Goal: Task Accomplishment & Management: Manage account settings

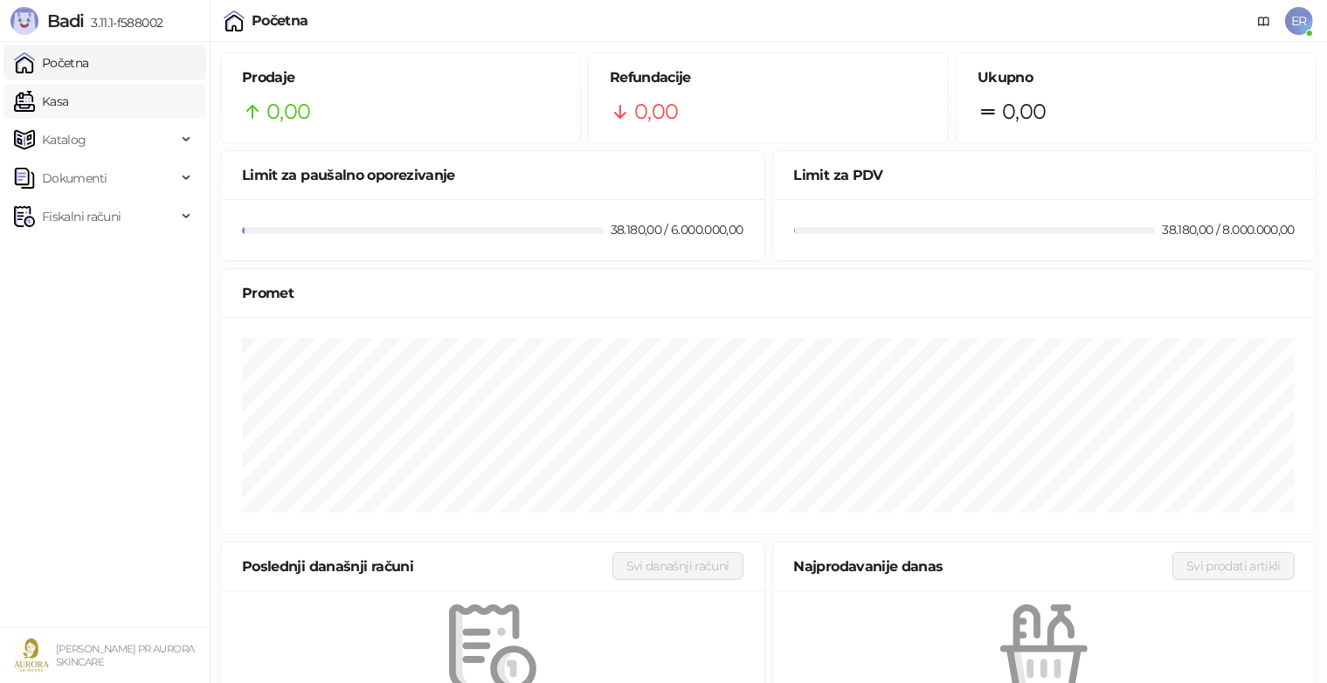
click at [34, 100] on link "Kasa" at bounding box center [41, 101] width 54 height 35
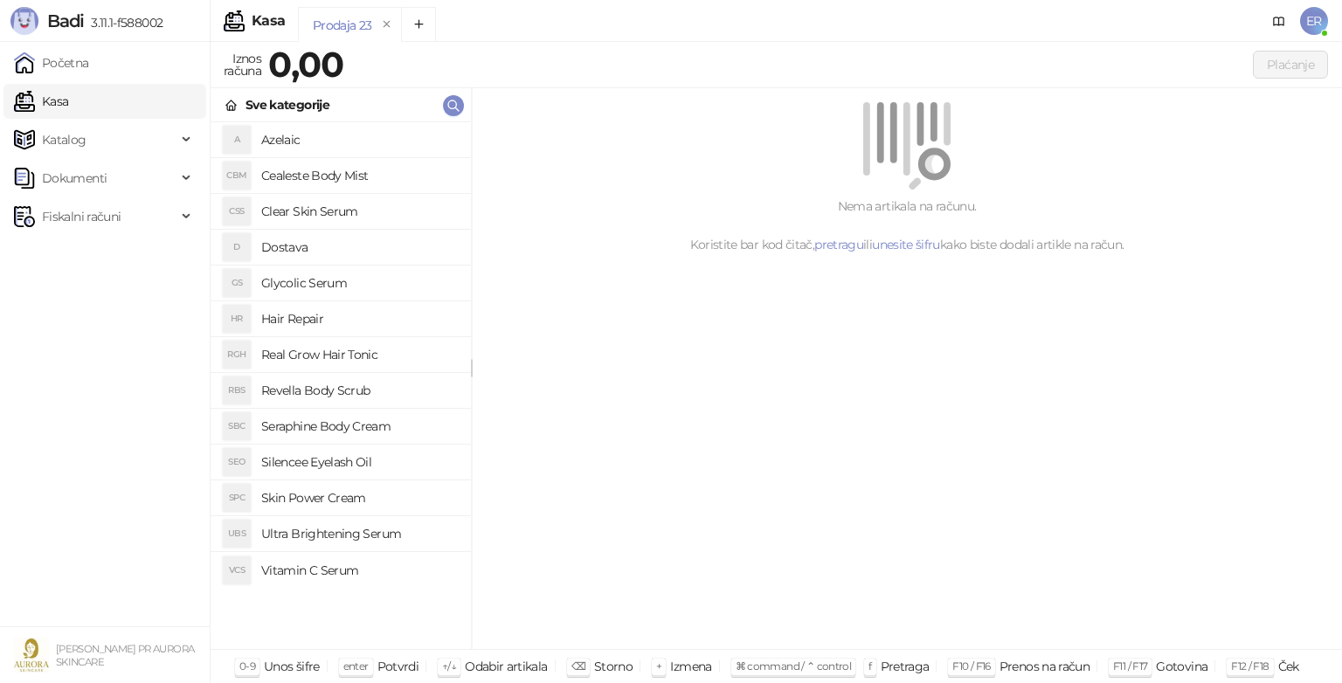
click at [320, 286] on h4 "Glycolic Serum" at bounding box center [359, 283] width 196 height 28
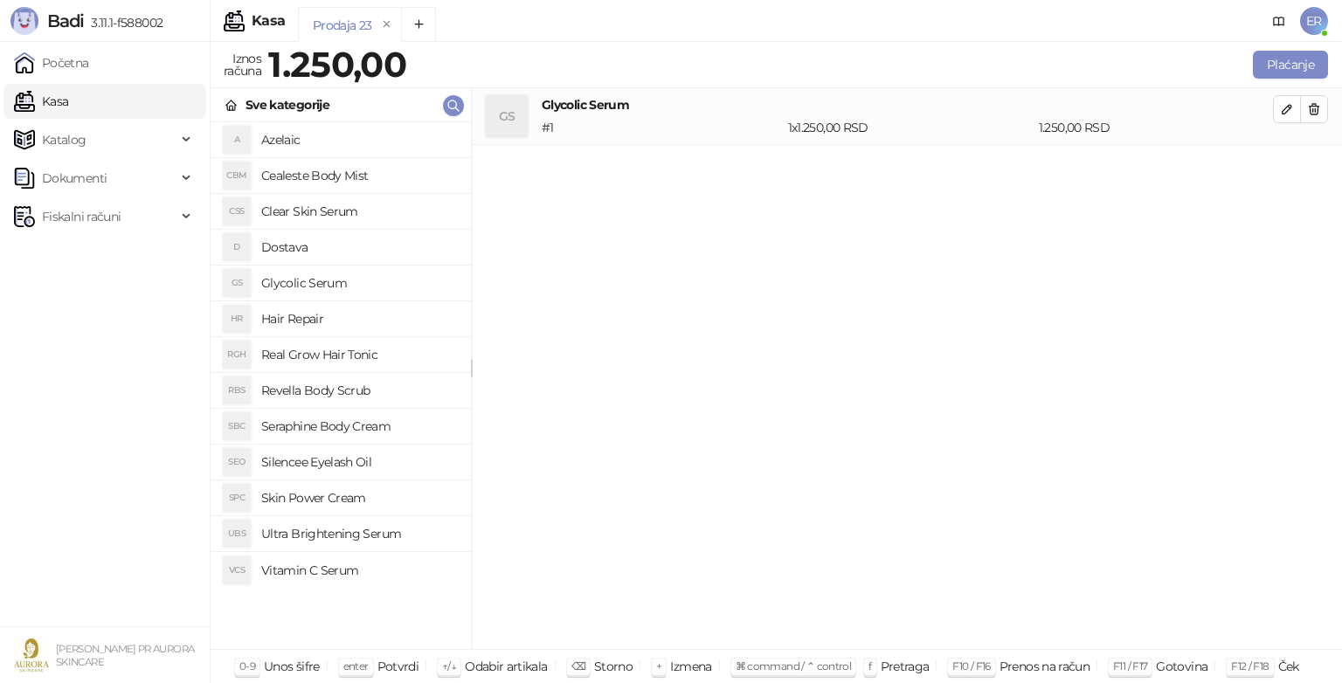
click at [288, 238] on h4 "Dostava" at bounding box center [359, 247] width 196 height 28
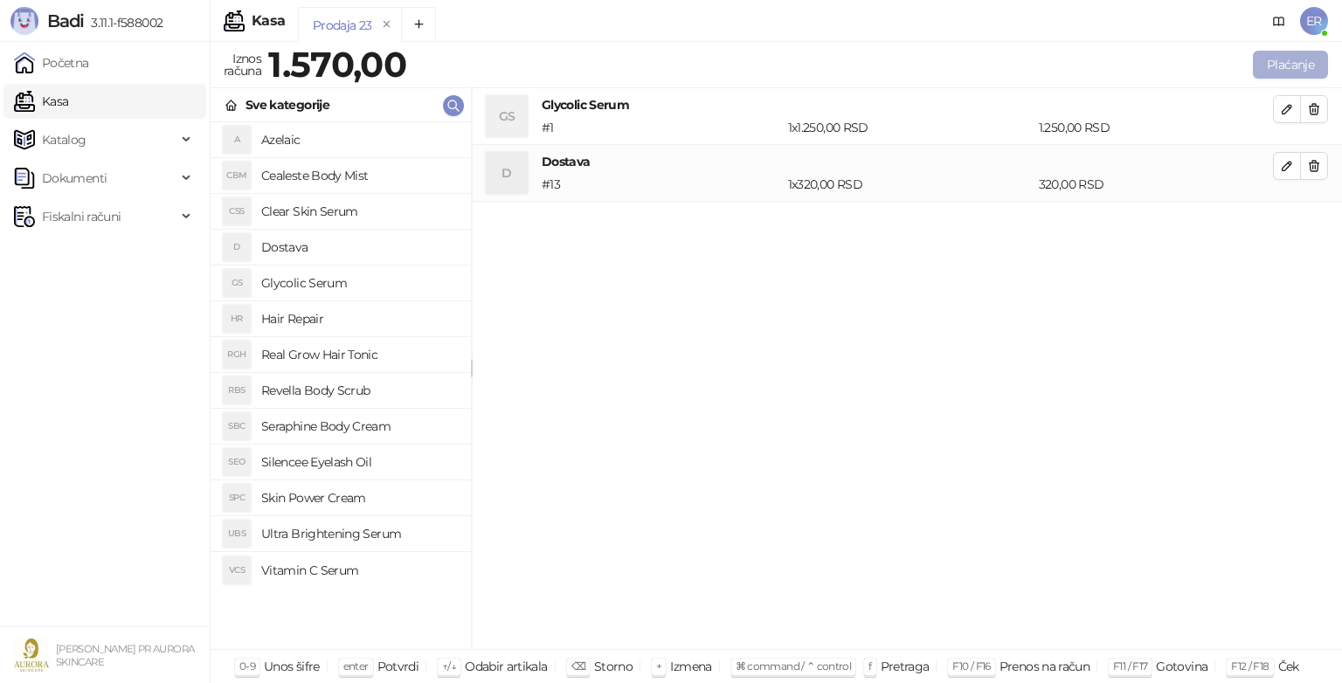
click at [1253, 66] on button "Plaćanje" at bounding box center [1290, 65] width 75 height 28
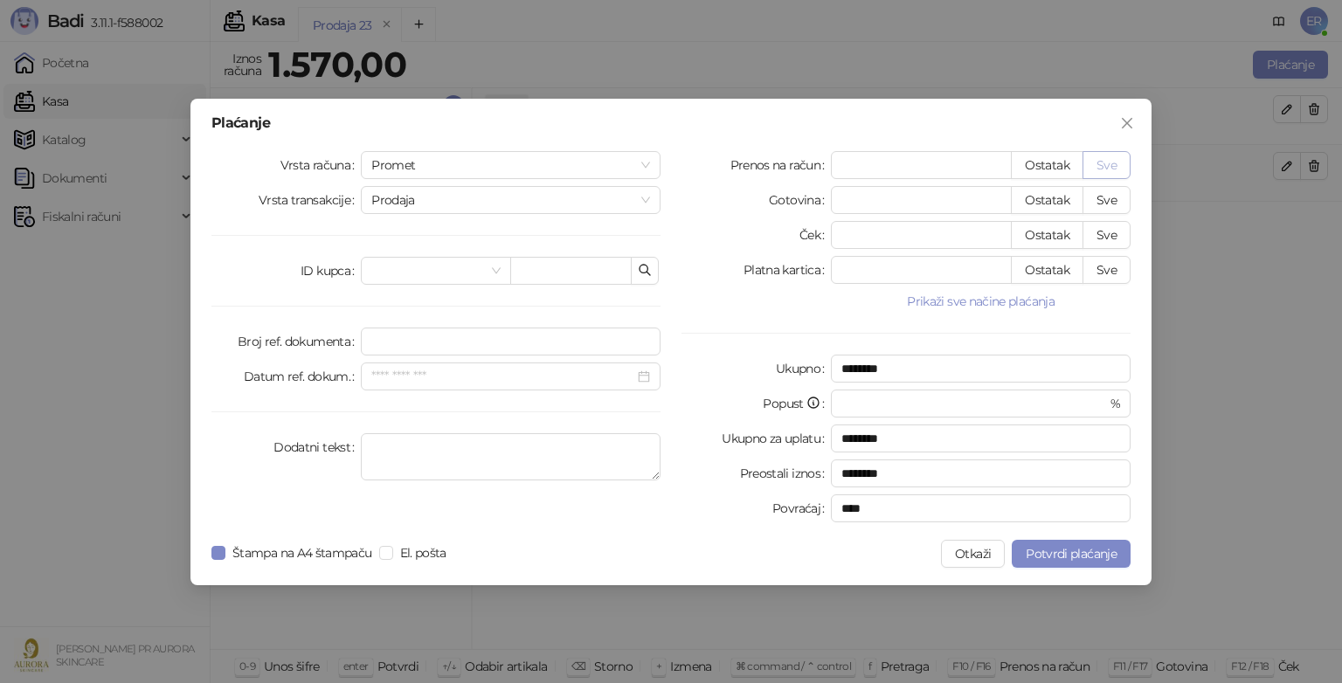
click at [1111, 157] on button "Sve" at bounding box center [1106, 165] width 48 height 28
type input "****"
click at [510, 447] on textarea "Dodatni tekst" at bounding box center [511, 456] width 300 height 47
type textarea "**********"
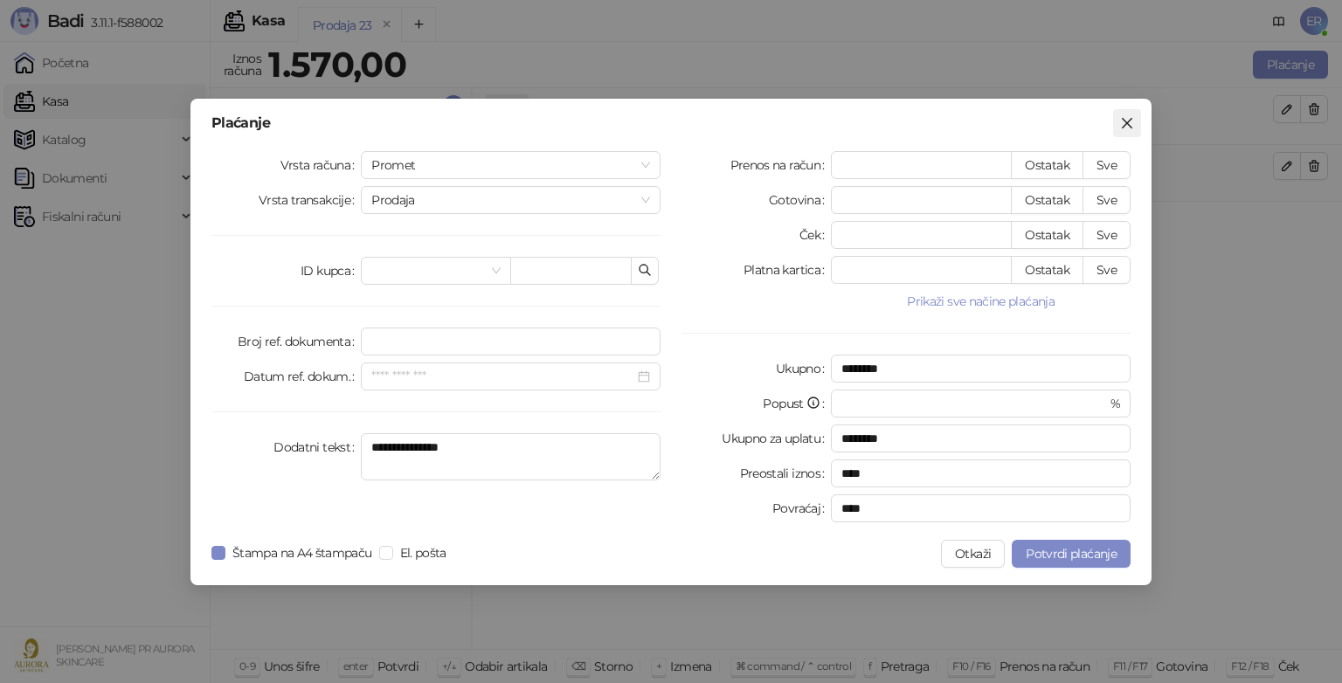
click at [1117, 128] on span "Zatvori" at bounding box center [1127, 123] width 28 height 14
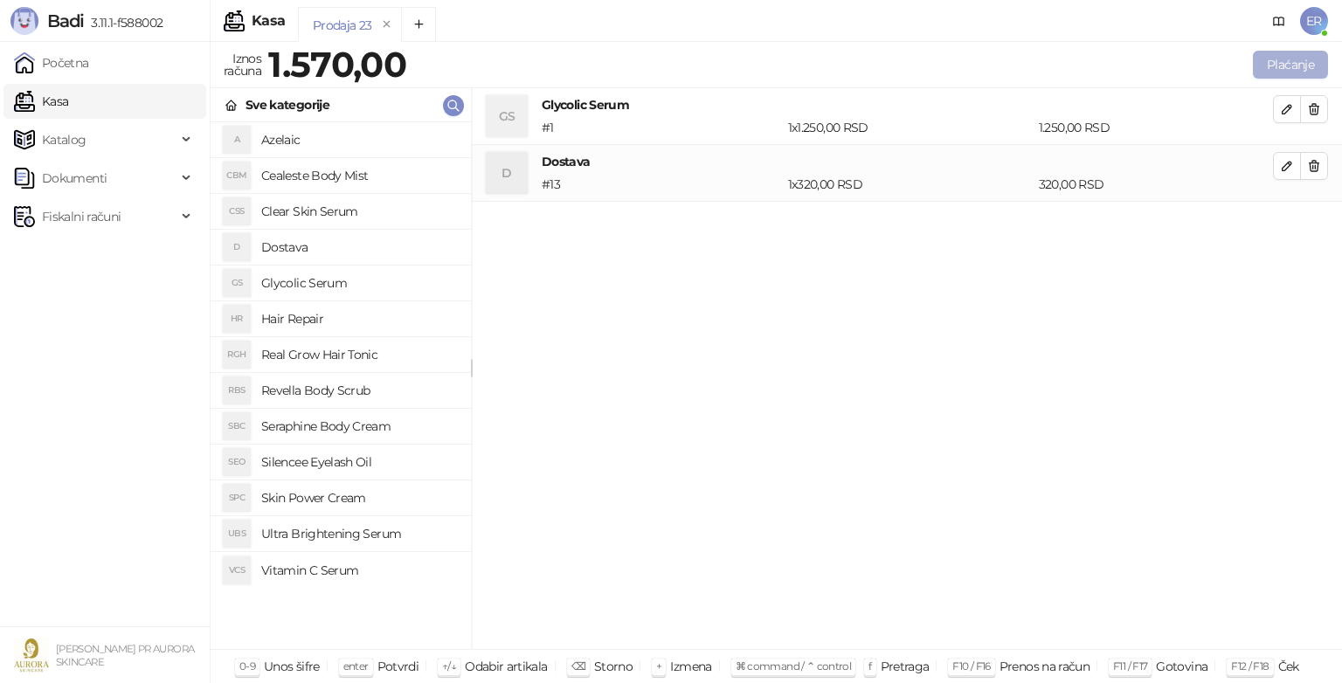
click at [1260, 73] on button "Plaćanje" at bounding box center [1290, 65] width 75 height 28
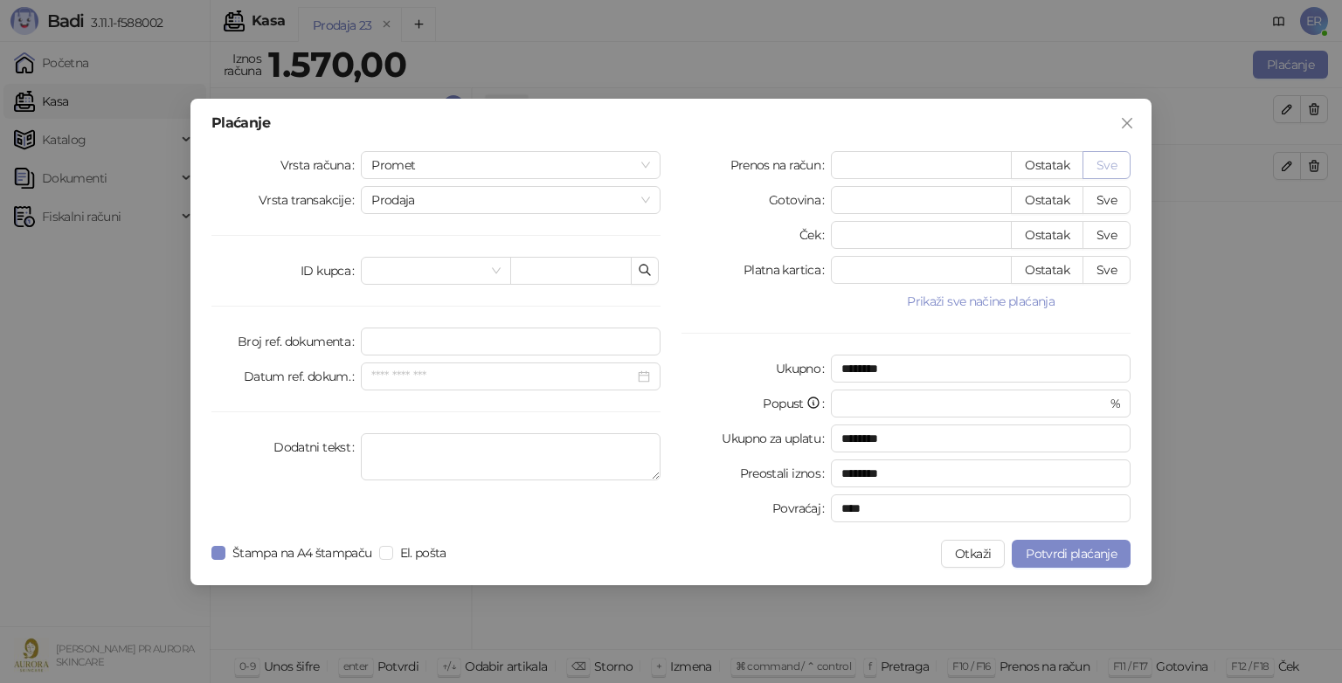
click at [1116, 174] on button "Sve" at bounding box center [1106, 165] width 48 height 28
type input "****"
click at [472, 457] on textarea "Dodatni tekst" at bounding box center [511, 456] width 300 height 47
type textarea "**********"
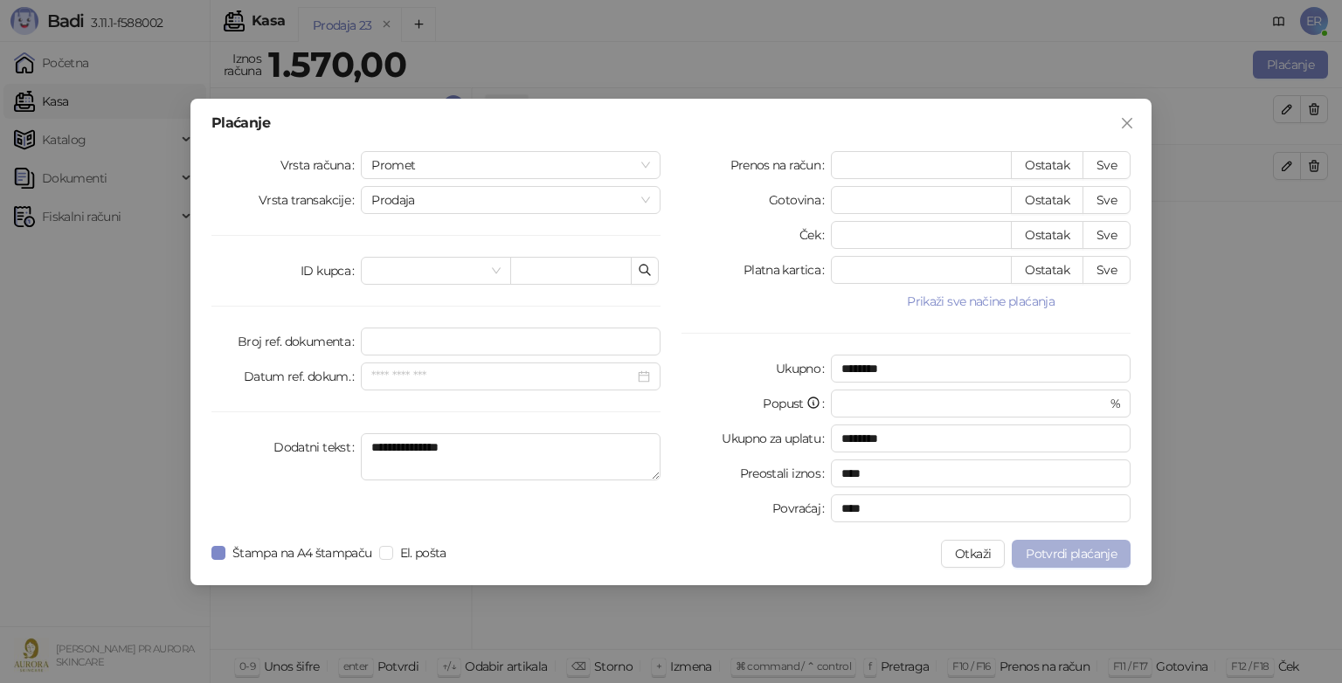
click at [1027, 542] on button "Potvrdi plaćanje" at bounding box center [1070, 554] width 119 height 28
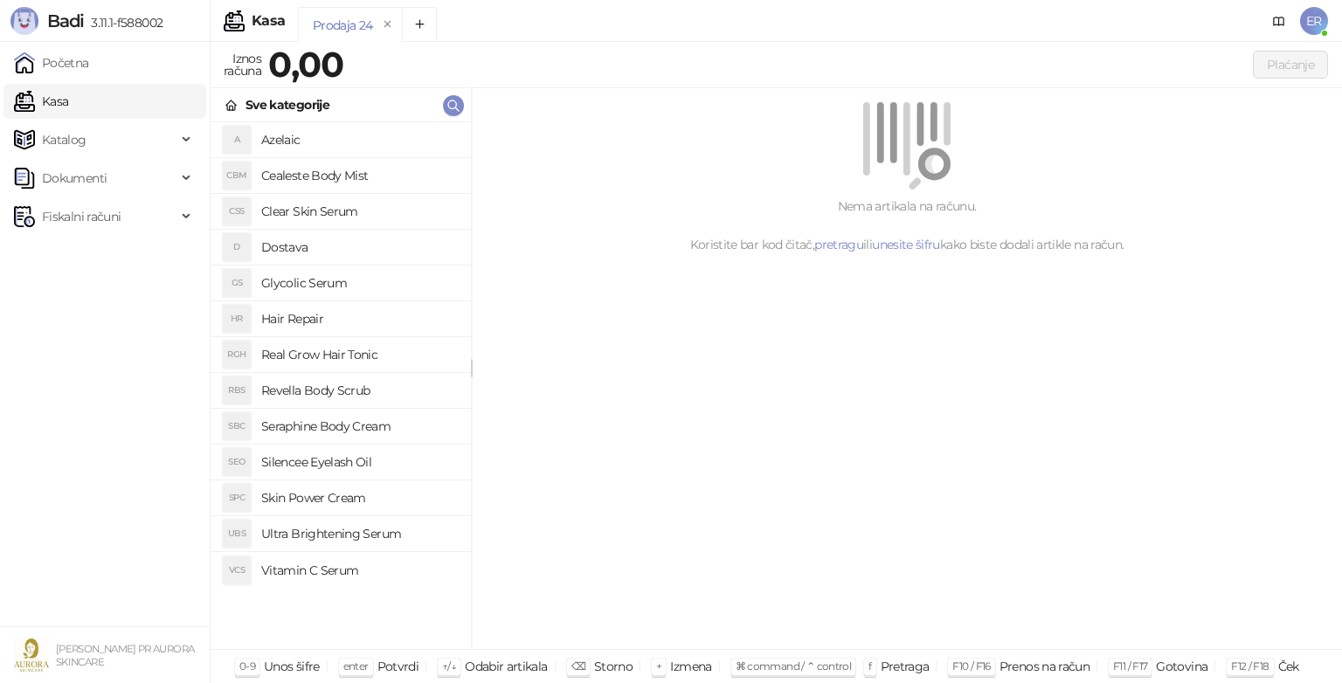
click at [298, 285] on h4 "Glycolic Serum" at bounding box center [359, 283] width 196 height 28
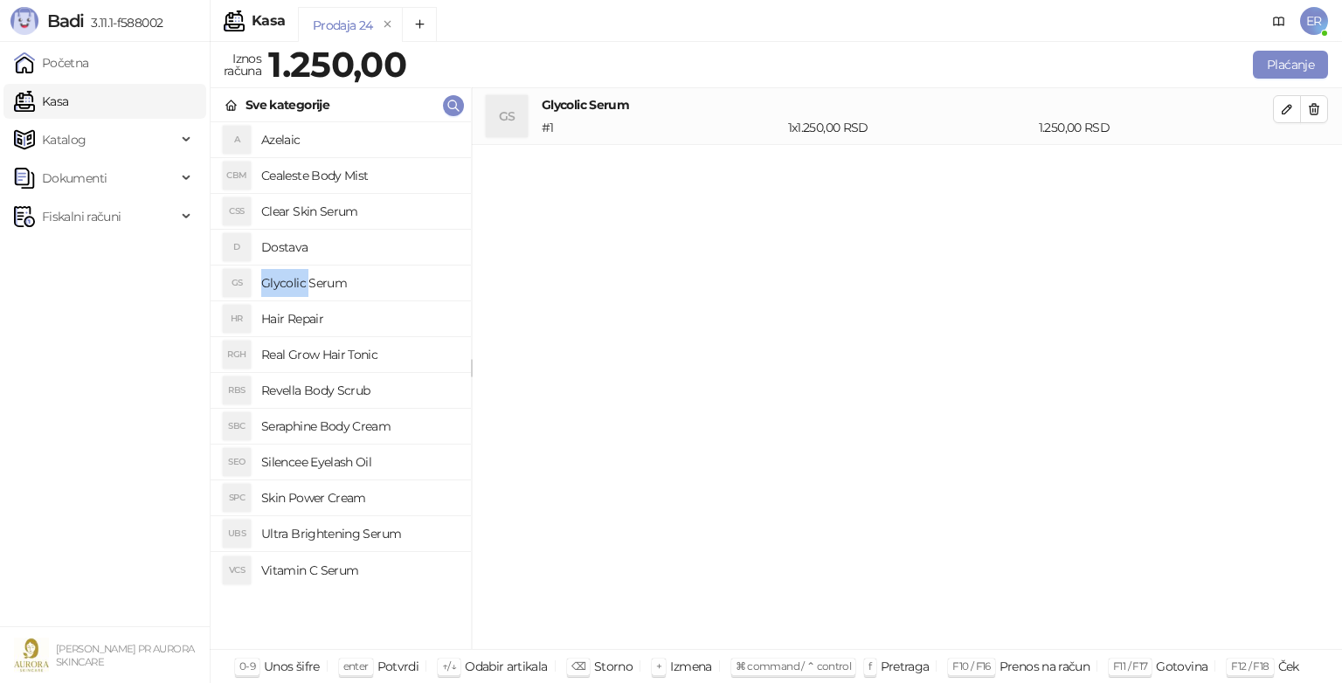
click at [298, 285] on h4 "Glycolic Serum" at bounding box center [359, 283] width 196 height 28
click at [290, 255] on h4 "Dostava" at bounding box center [359, 247] width 196 height 28
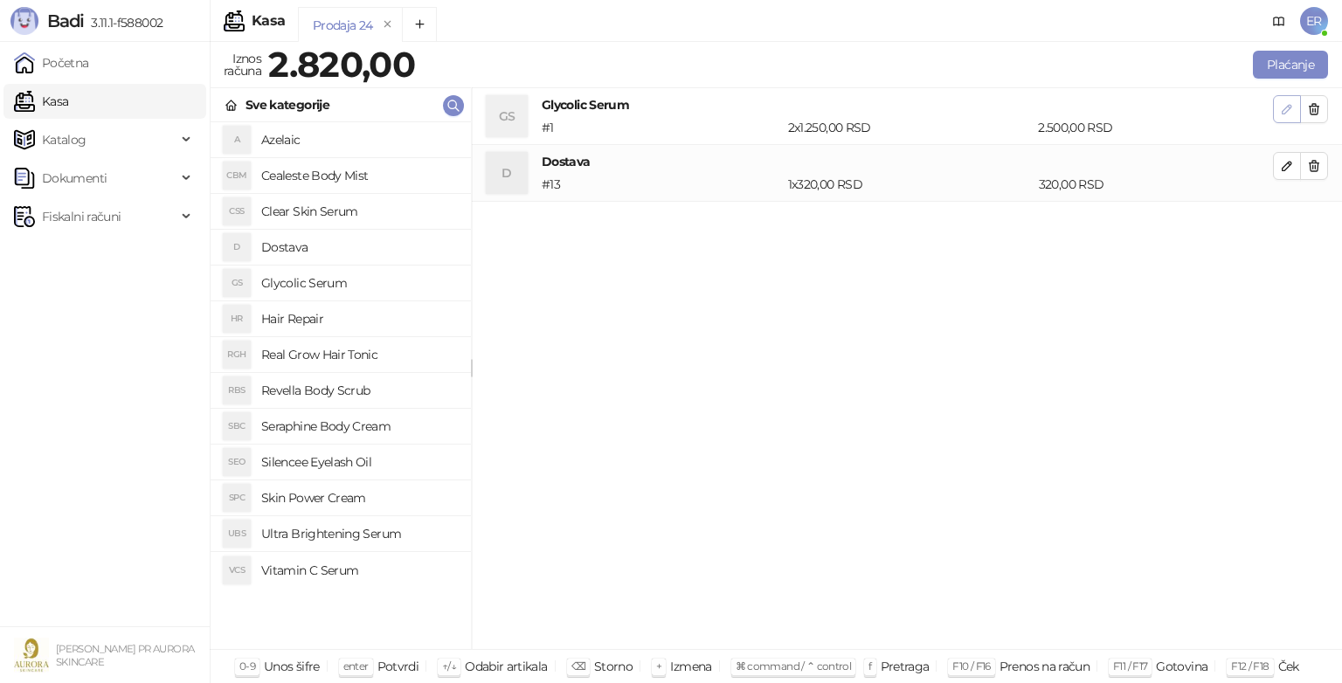
click at [1279, 109] on button "button" at bounding box center [1287, 109] width 28 height 28
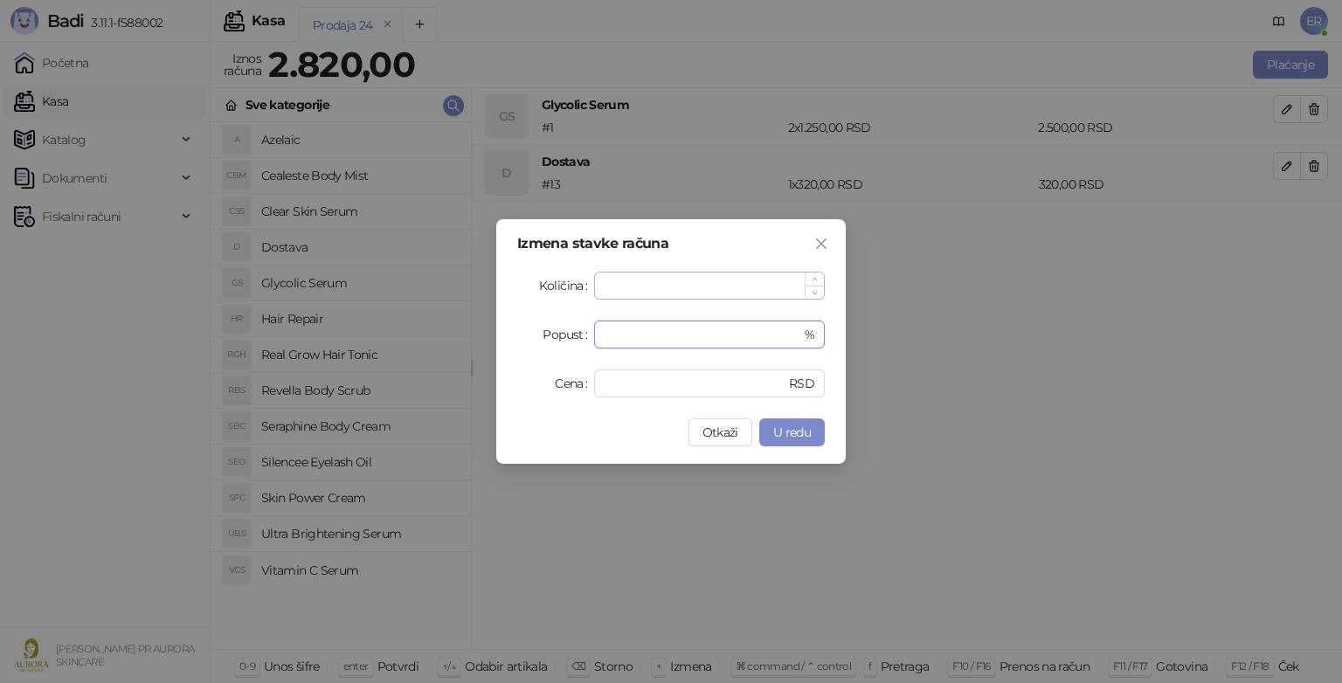
type input "*"
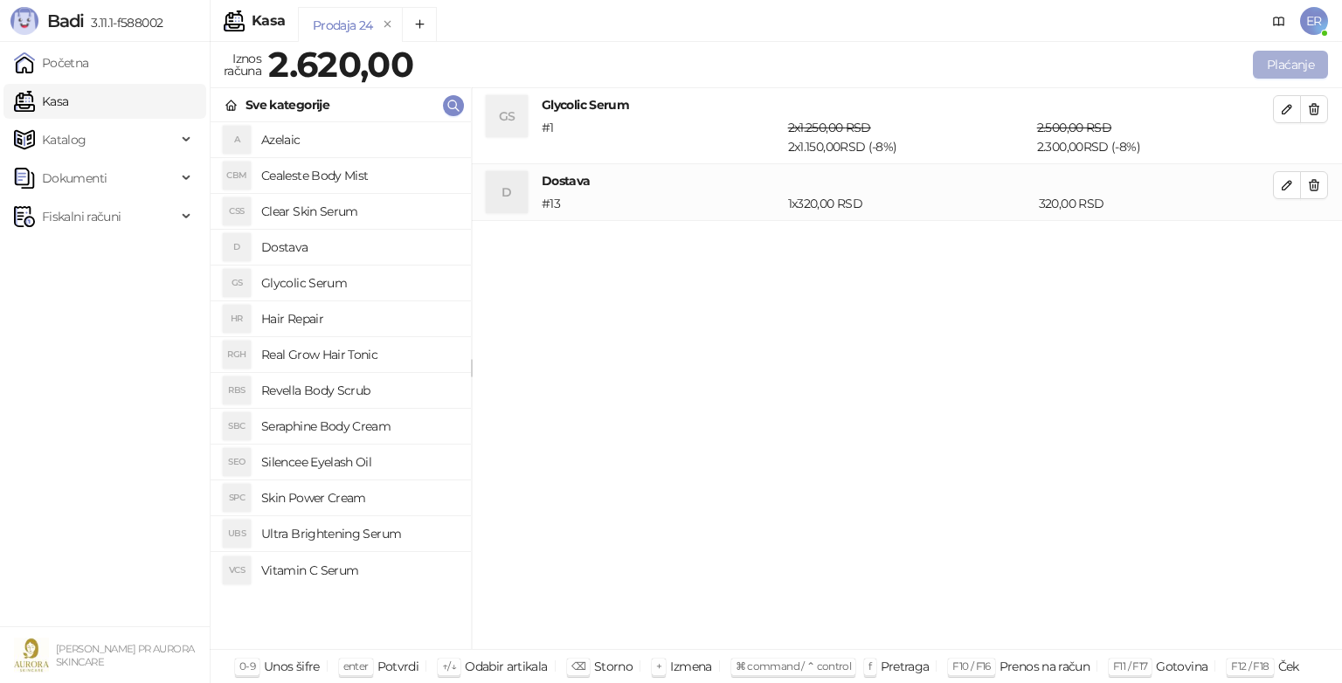
click at [1279, 64] on button "Plaćanje" at bounding box center [1290, 65] width 75 height 28
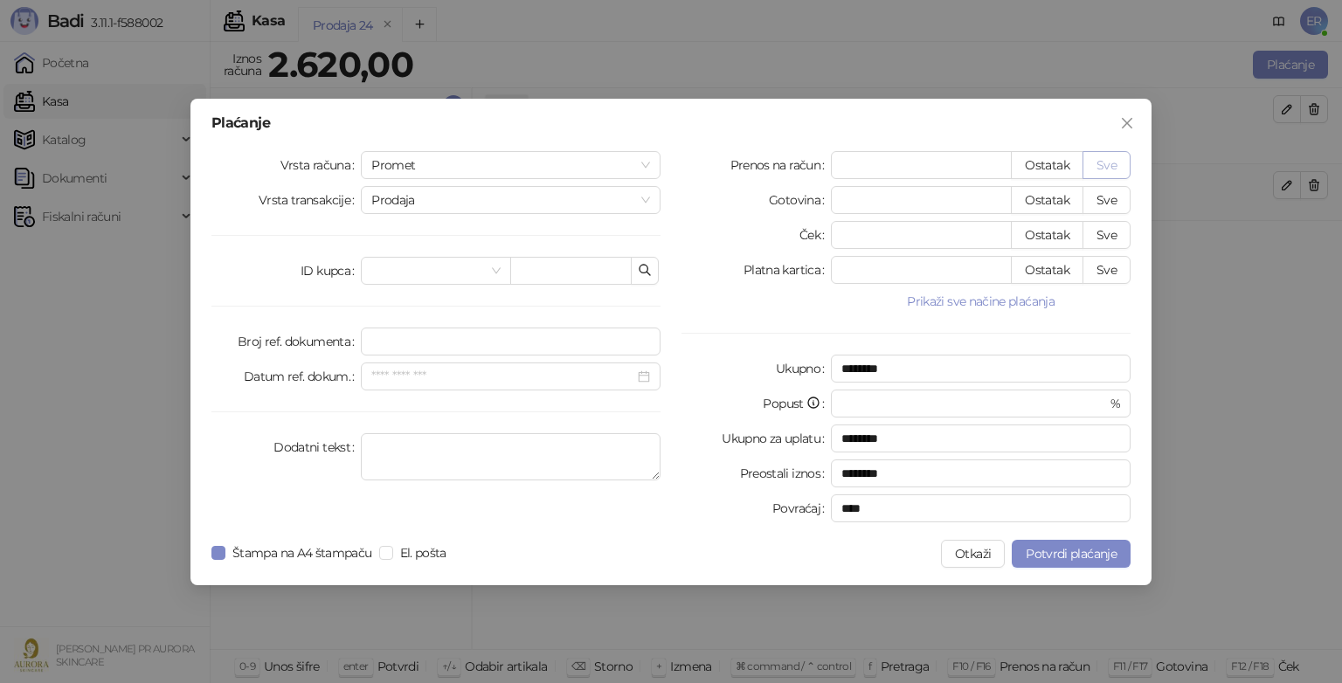
click at [1098, 166] on button "Sve" at bounding box center [1106, 165] width 48 height 28
type input "****"
click at [494, 437] on textarea "Dodatni tekst" at bounding box center [511, 456] width 300 height 47
type textarea "**********"
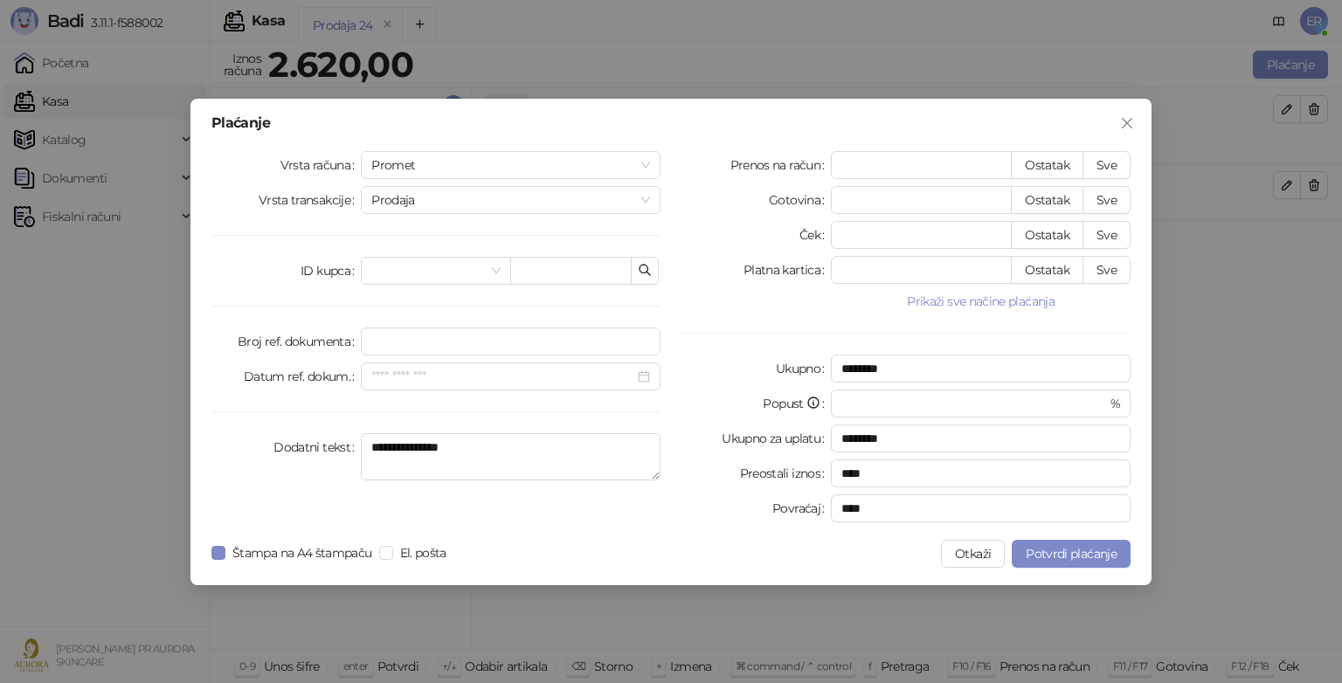
click at [698, 294] on div at bounding box center [755, 301] width 149 height 21
click at [1037, 547] on span "Potvrdi plaćanje" at bounding box center [1070, 554] width 91 height 16
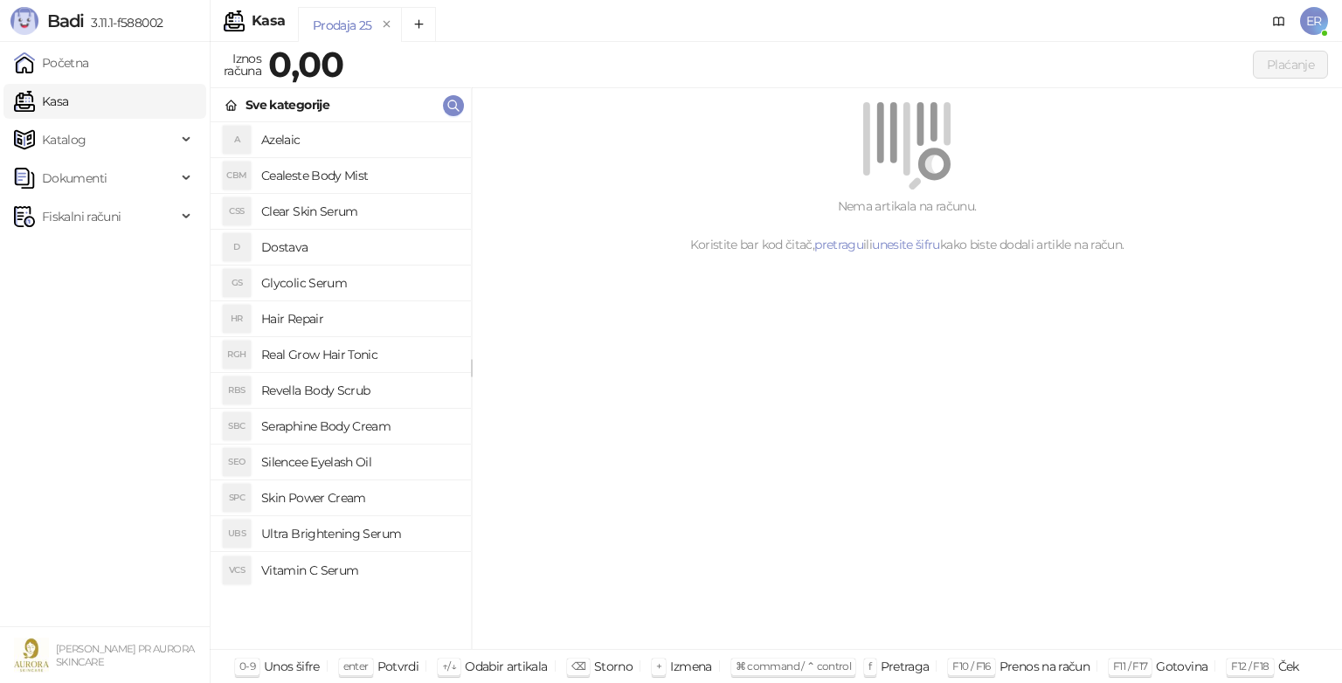
click at [293, 273] on h4 "Glycolic Serum" at bounding box center [359, 283] width 196 height 28
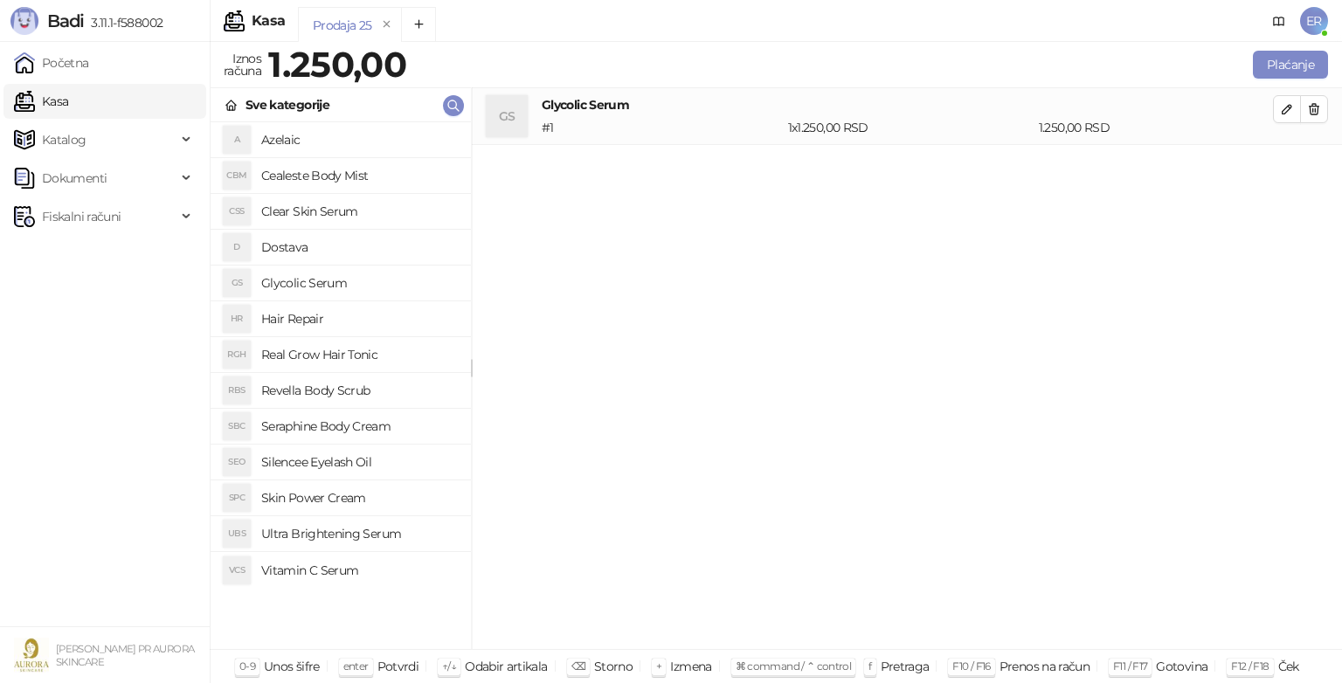
click at [290, 240] on h4 "Dostava" at bounding box center [359, 247] width 196 height 28
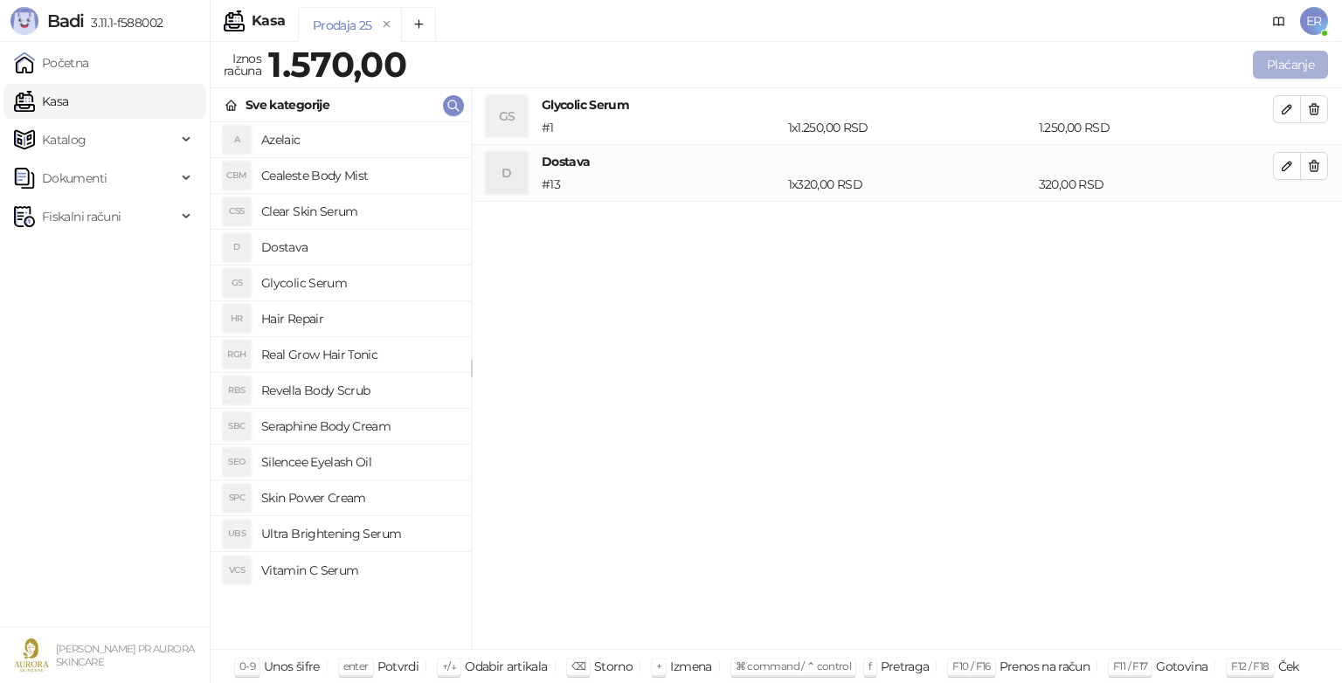
click at [1272, 63] on button "Plaćanje" at bounding box center [1290, 65] width 75 height 28
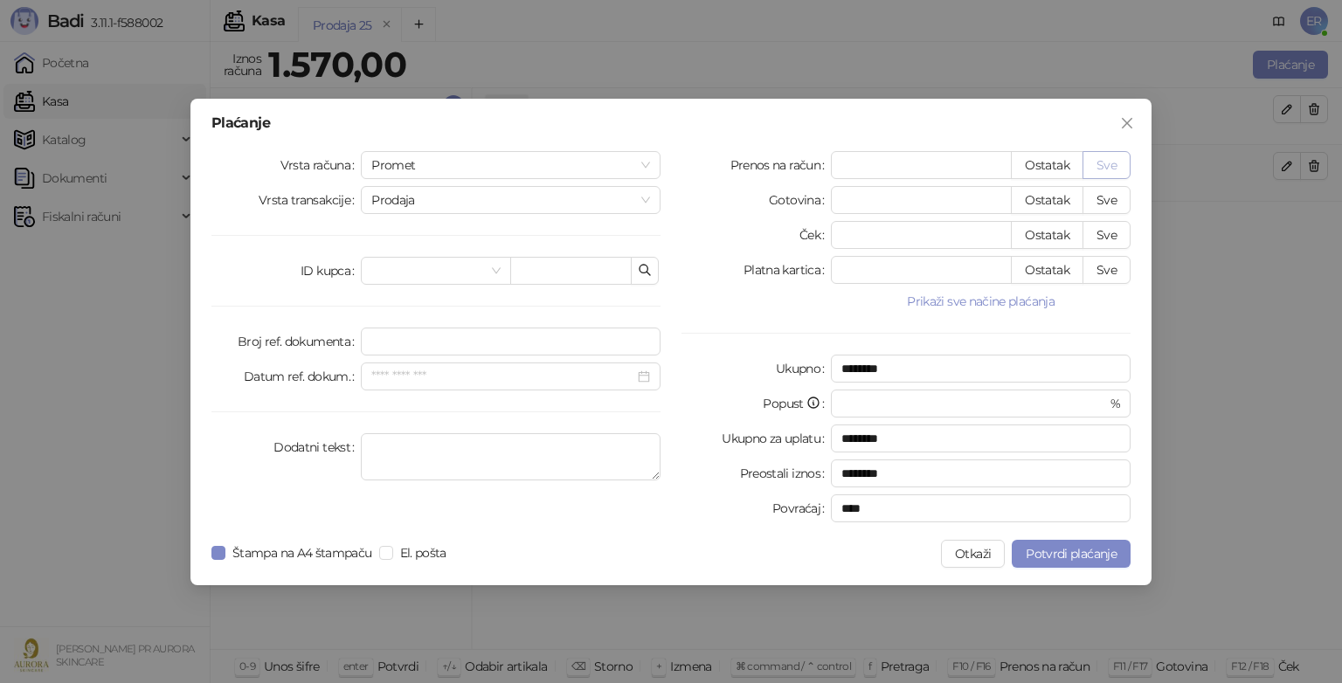
click at [1104, 168] on button "Sve" at bounding box center [1106, 165] width 48 height 28
type input "****"
click at [477, 440] on textarea "Dodatni tekst" at bounding box center [511, 456] width 300 height 47
paste textarea "**********"
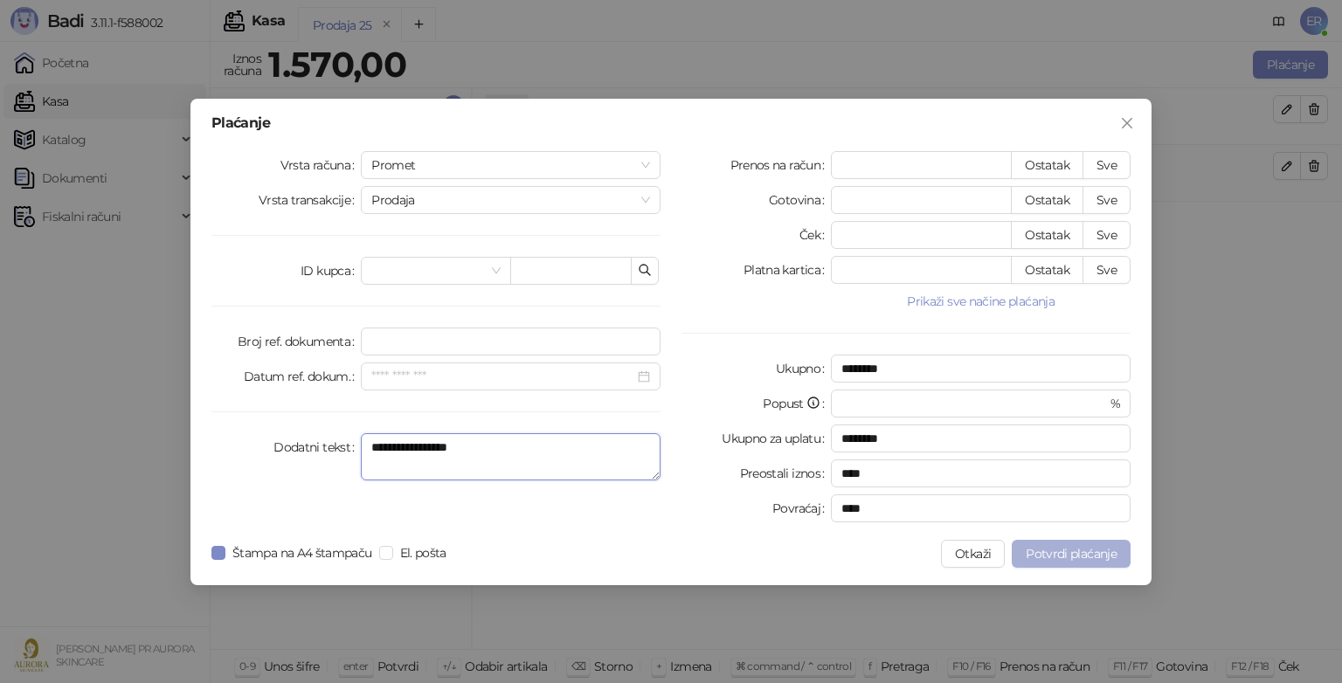
type textarea "**********"
click at [1060, 554] on span "Potvrdi plaćanje" at bounding box center [1070, 554] width 91 height 16
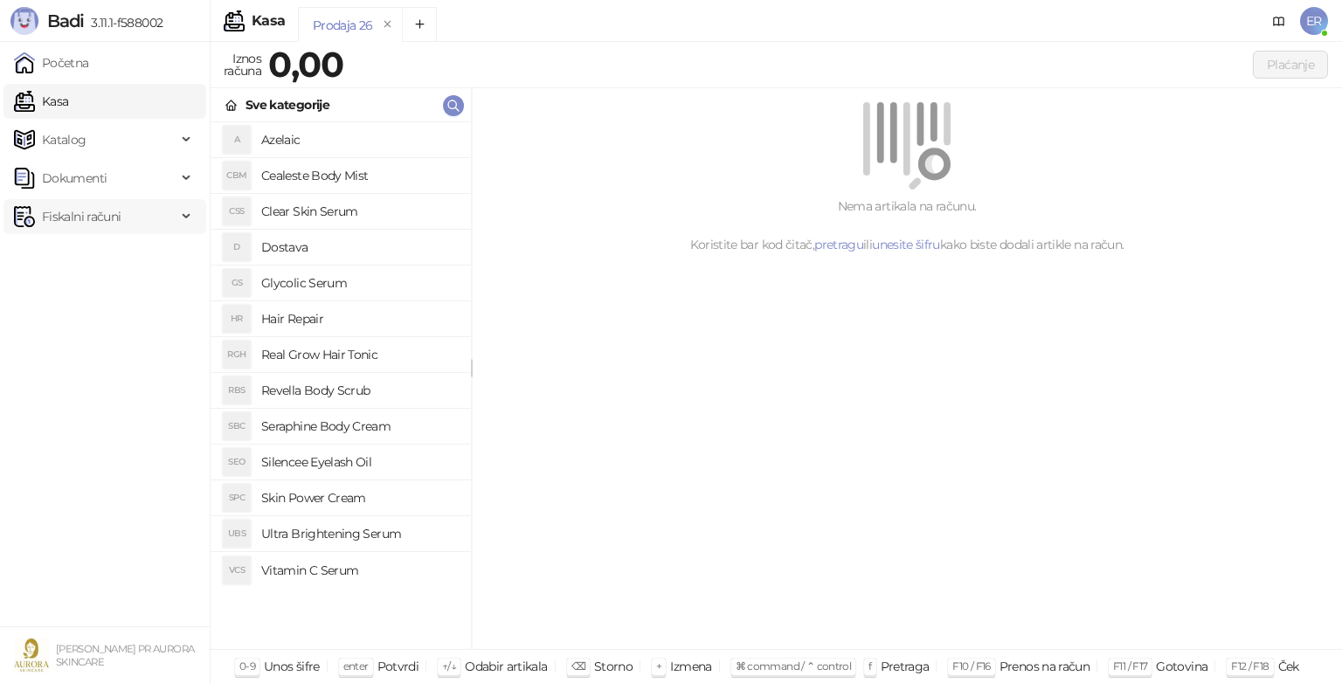
click at [180, 210] on div "Fiskalni računi" at bounding box center [104, 216] width 203 height 35
click at [116, 255] on link "Izdati računi" at bounding box center [68, 255] width 95 height 35
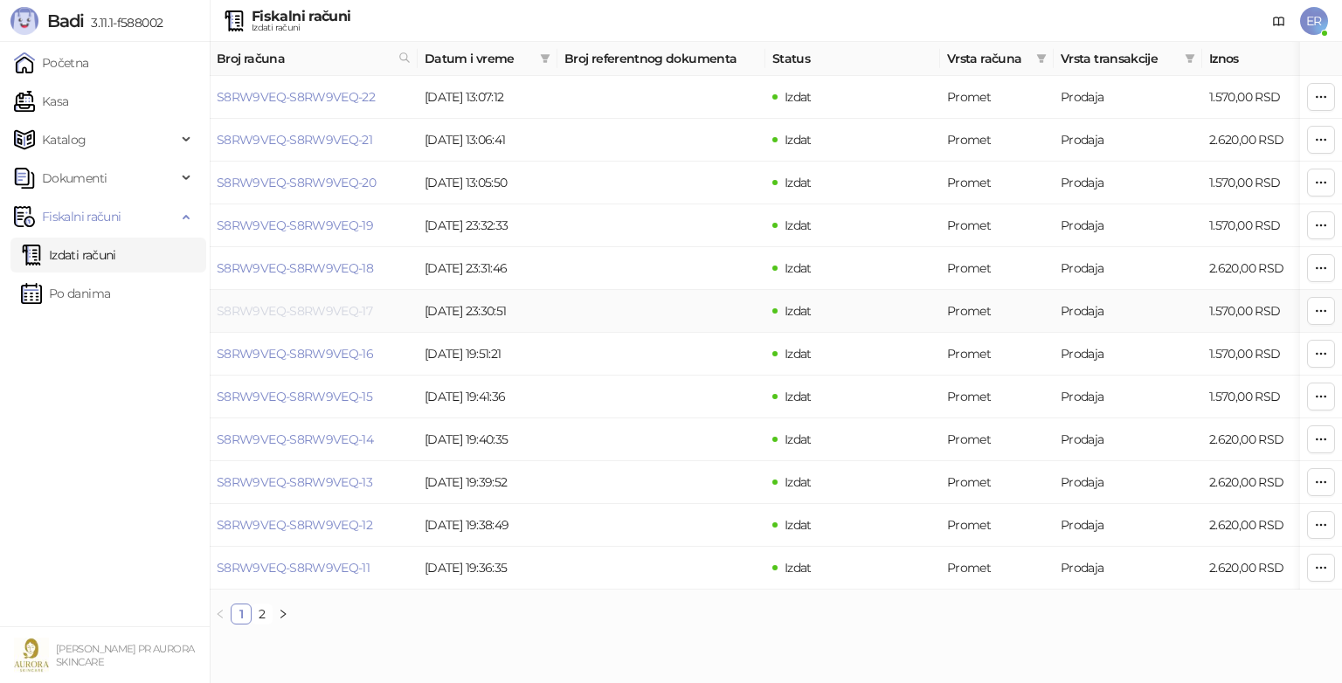
click at [339, 307] on link "S8RW9VEQ-S8RW9VEQ-17" at bounding box center [294, 311] width 155 height 16
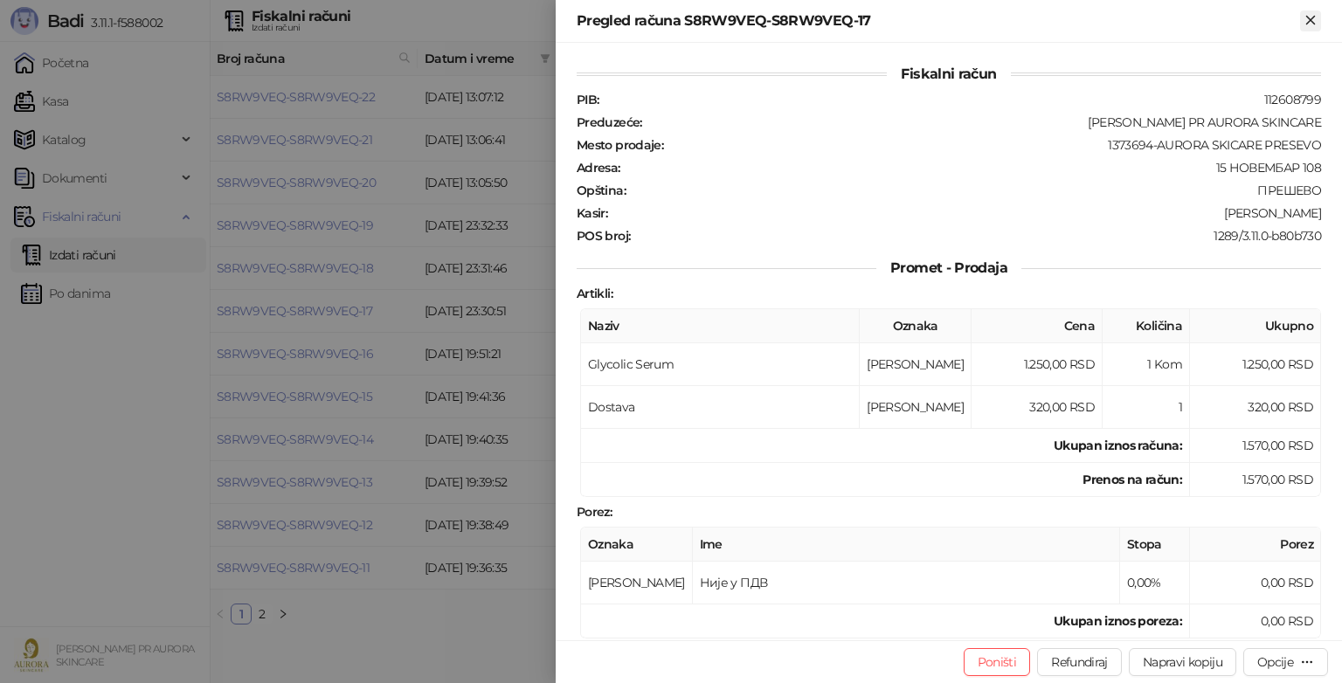
click at [1307, 21] on icon "Zatvori" at bounding box center [1310, 20] width 16 height 16
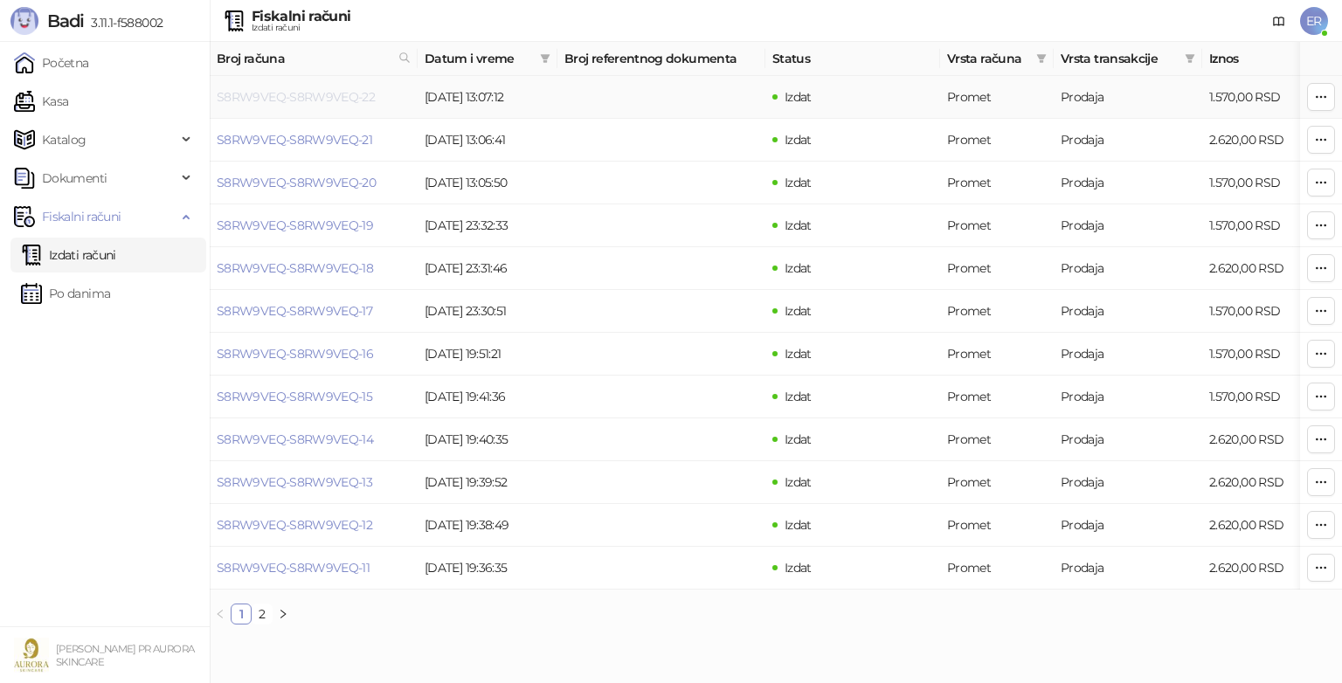
click at [307, 93] on link "S8RW9VEQ-S8RW9VEQ-22" at bounding box center [296, 97] width 158 height 16
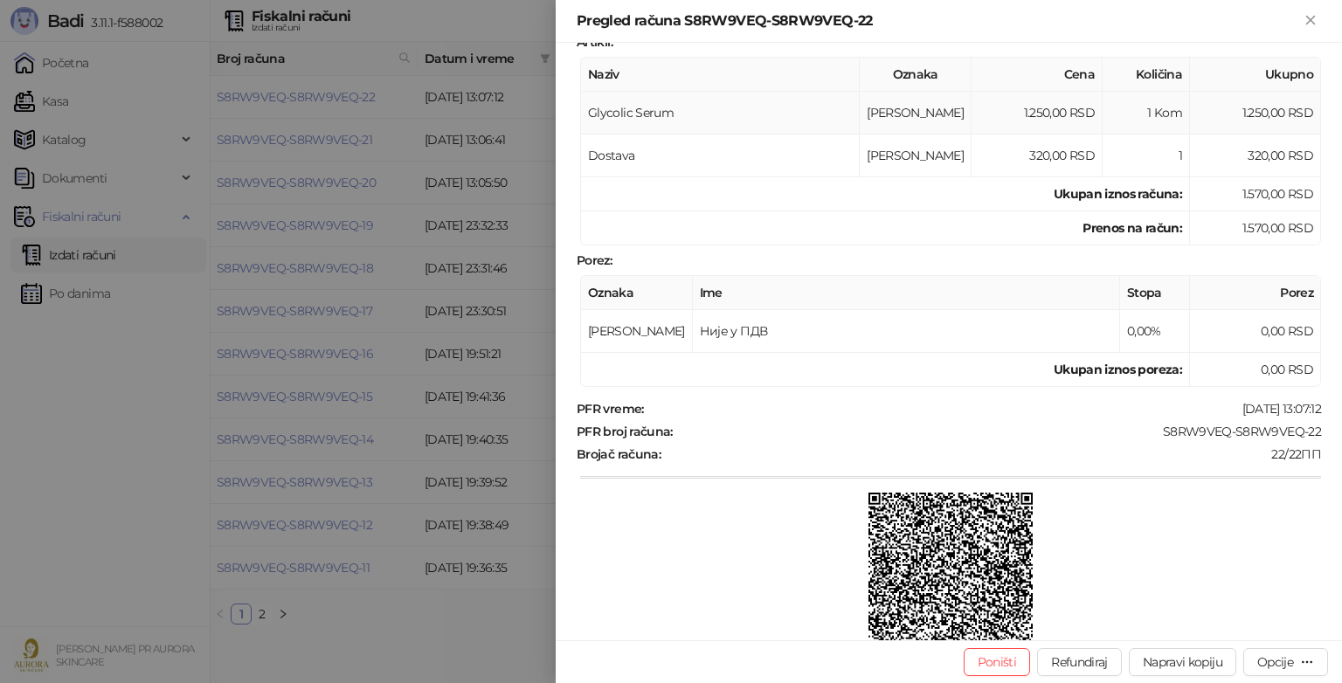
scroll to position [335, 0]
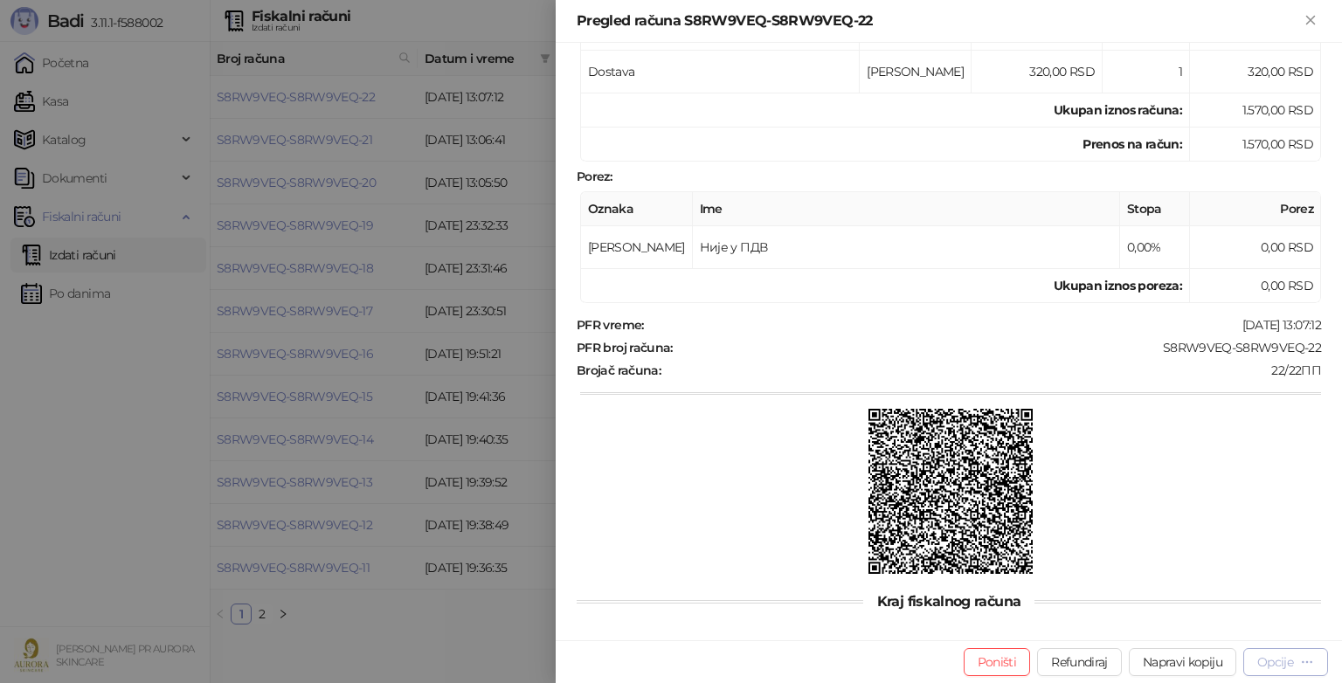
click at [1282, 661] on div "Opcije" at bounding box center [1275, 662] width 36 height 16
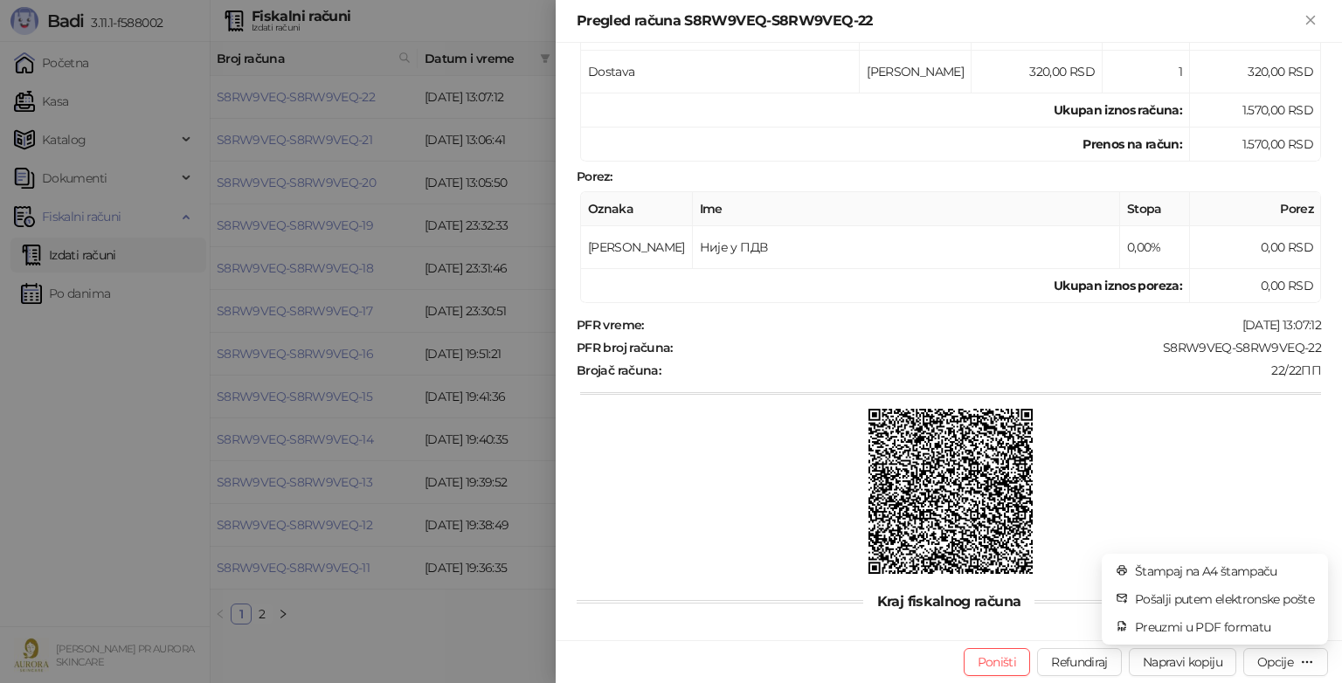
click at [1272, 468] on div at bounding box center [950, 493] width 741 height 169
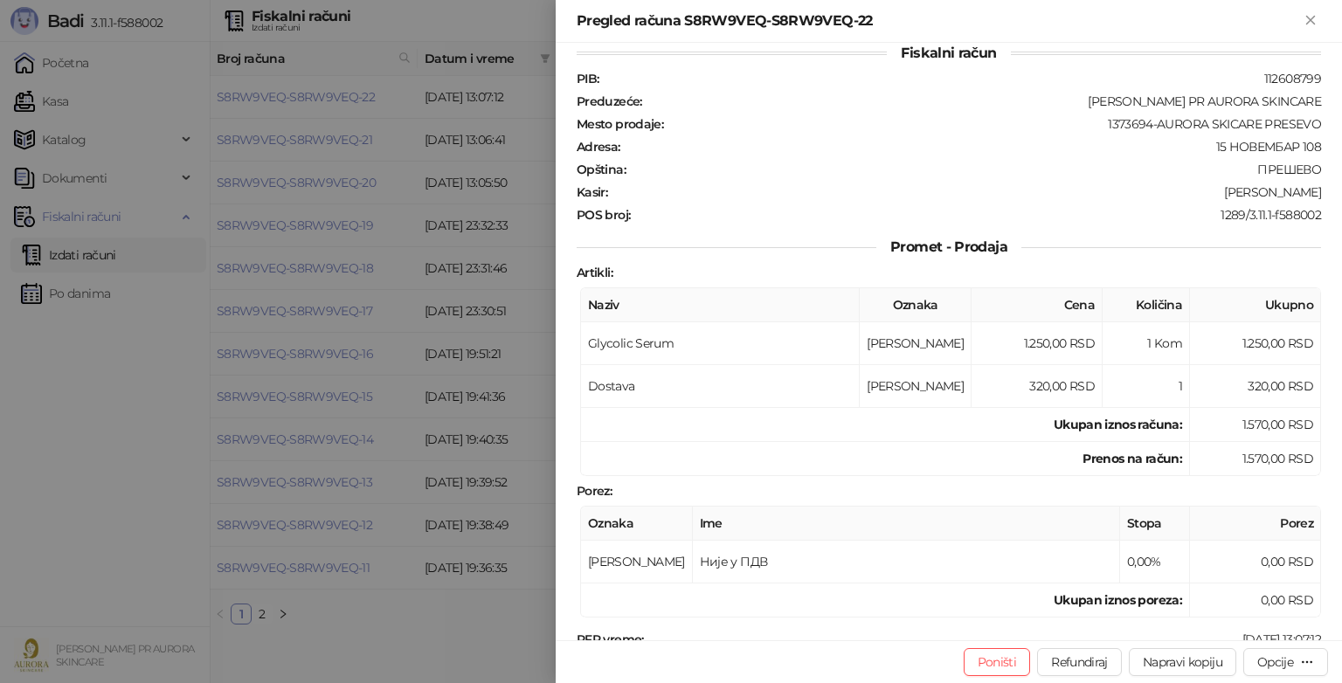
scroll to position [0, 0]
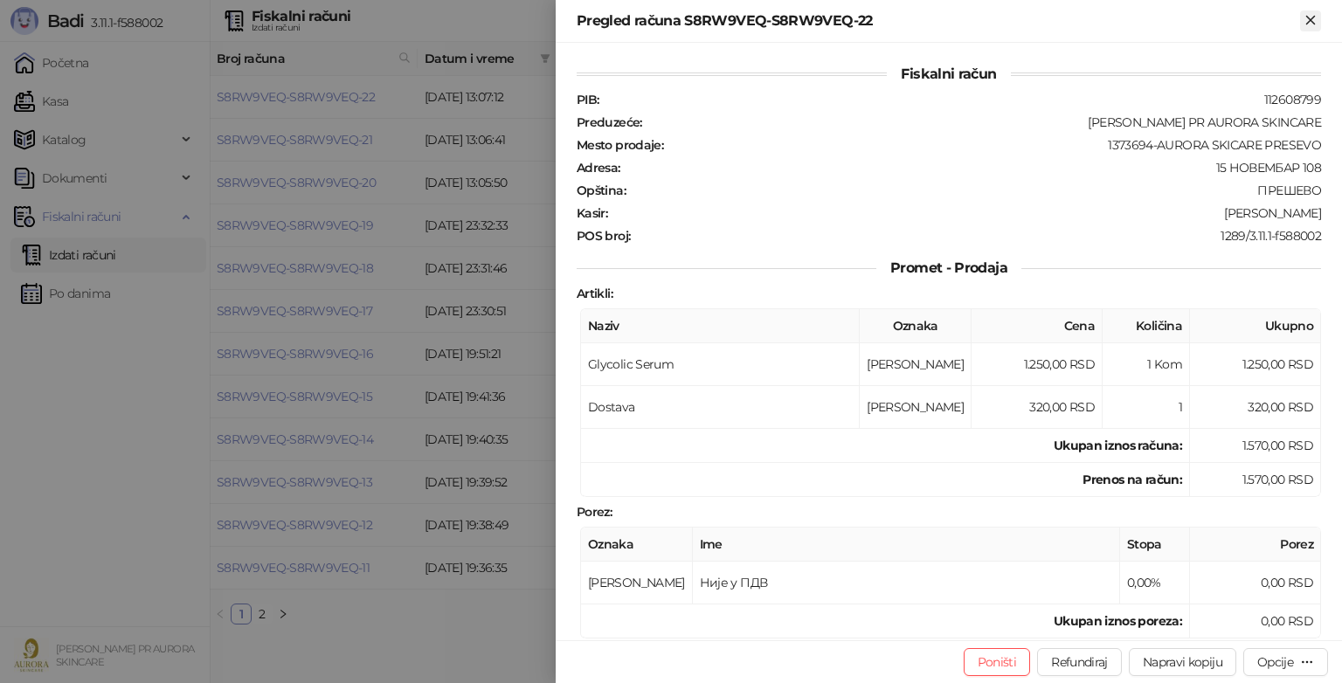
click at [1306, 22] on icon "Zatvori" at bounding box center [1310, 20] width 16 height 16
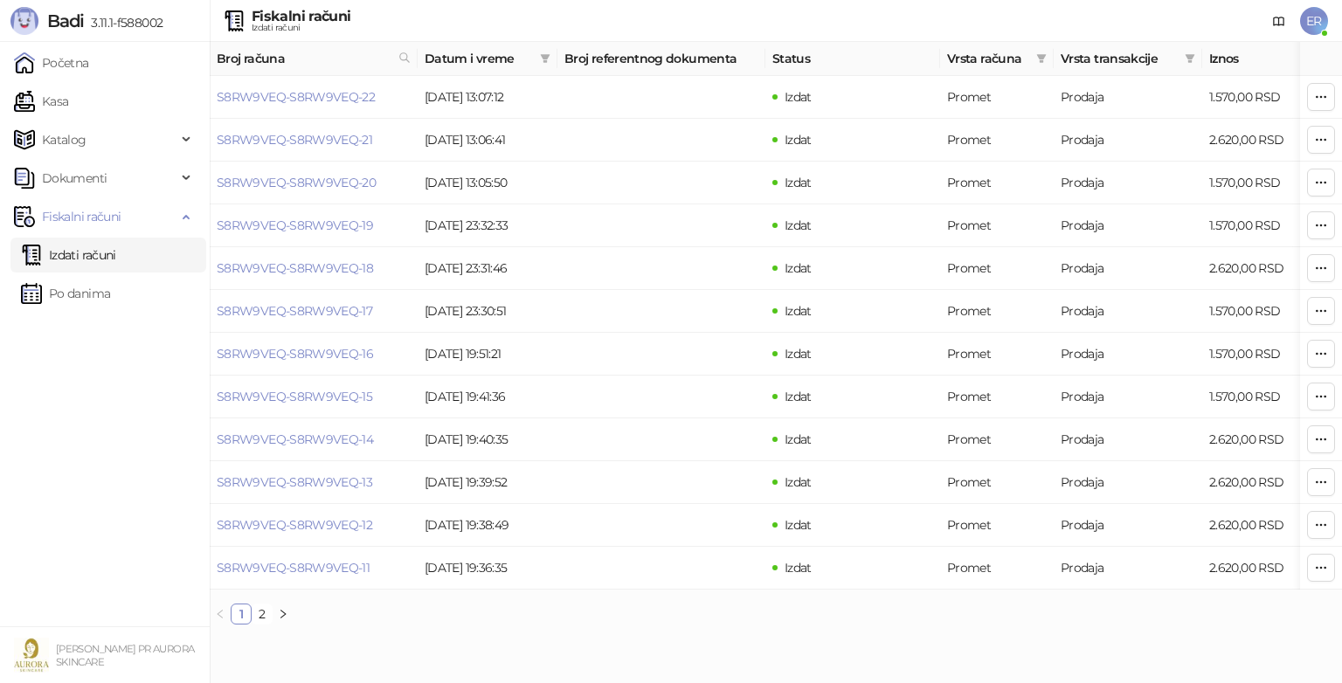
click at [142, 594] on ul "Početna Kasa Katalog Dokumenti Fiskalni računi Izdati računi Po danima" at bounding box center [105, 334] width 210 height 584
click at [9, 473] on ul "Početna Kasa Katalog Dokumenti Fiskalni računi Izdati računi Po danima" at bounding box center [105, 334] width 210 height 584
click at [353, 274] on link "S8RW9VEQ-S8RW9VEQ-18" at bounding box center [295, 268] width 156 height 16
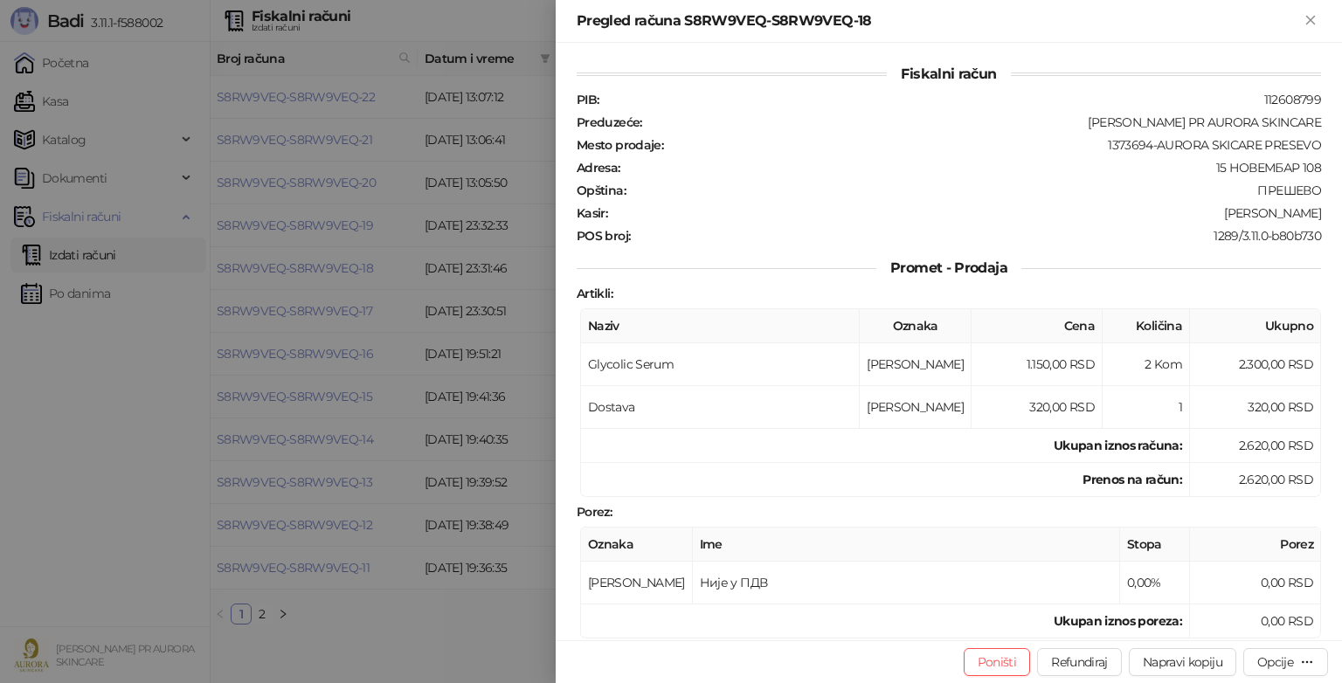
click at [421, 371] on div at bounding box center [671, 341] width 1342 height 683
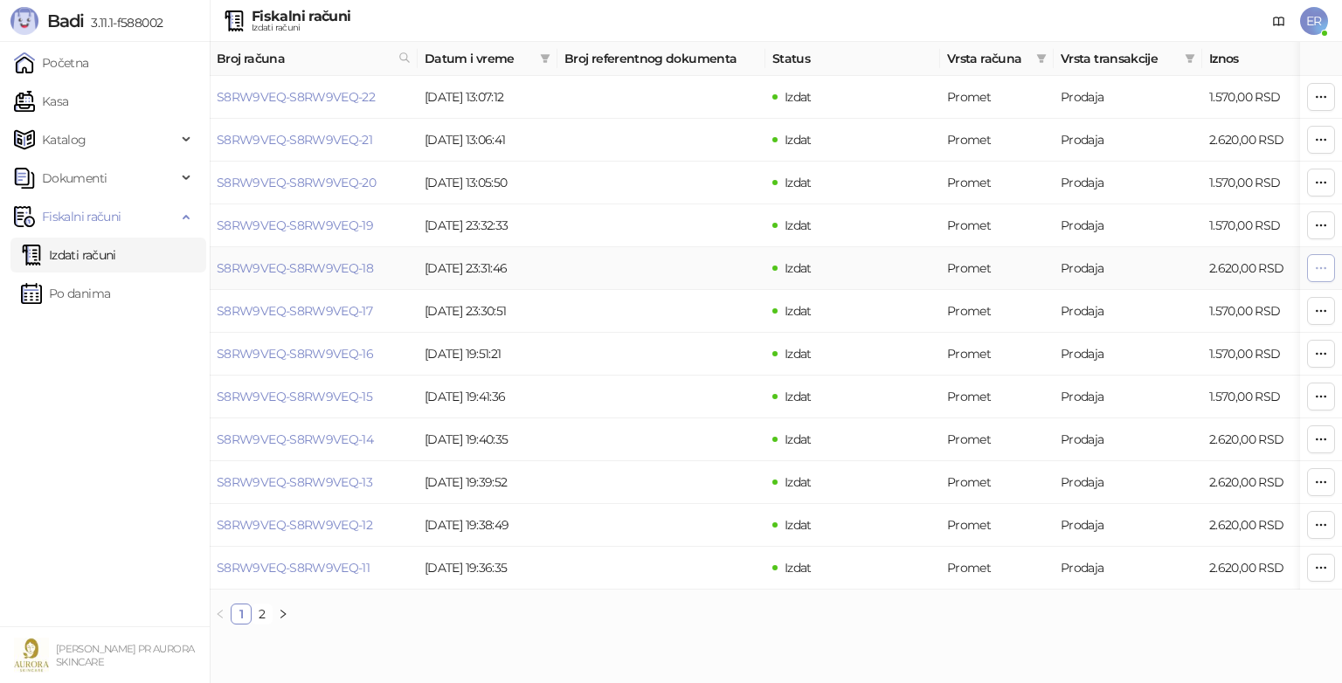
click at [1322, 267] on icon "button" at bounding box center [1321, 268] width 14 height 14
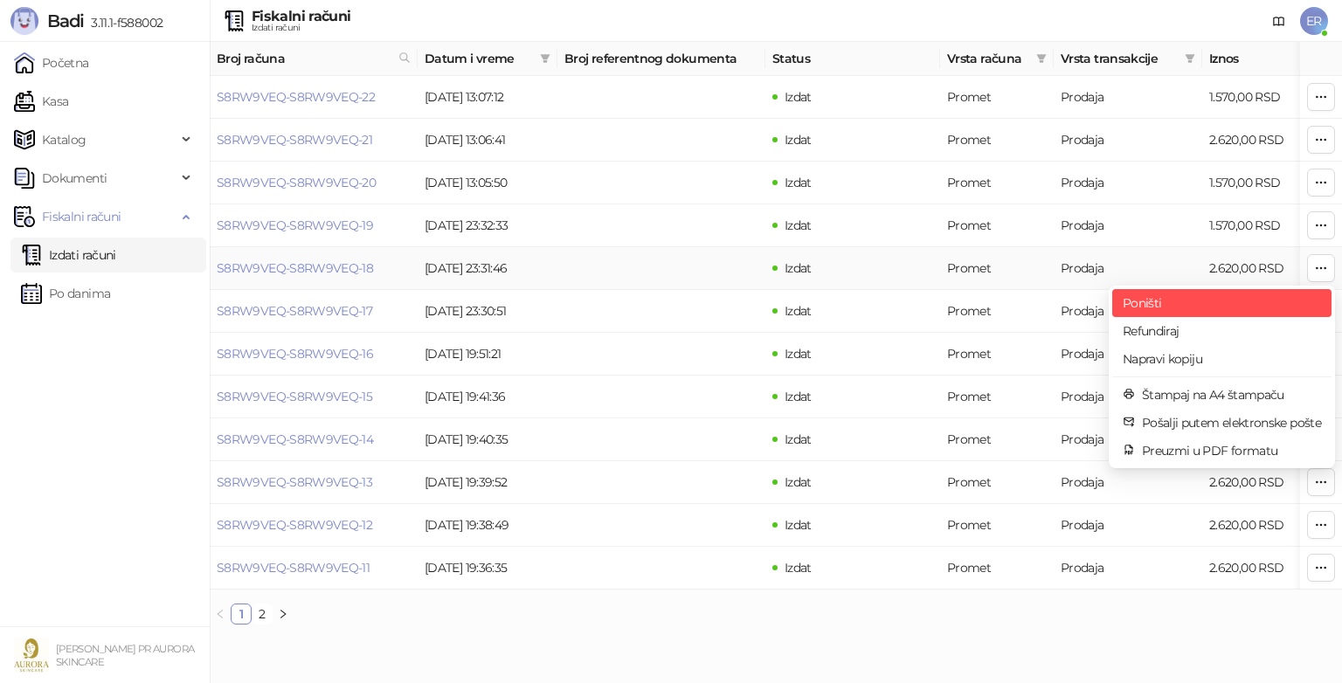
click at [1247, 310] on span "Poništi" at bounding box center [1221, 302] width 198 height 19
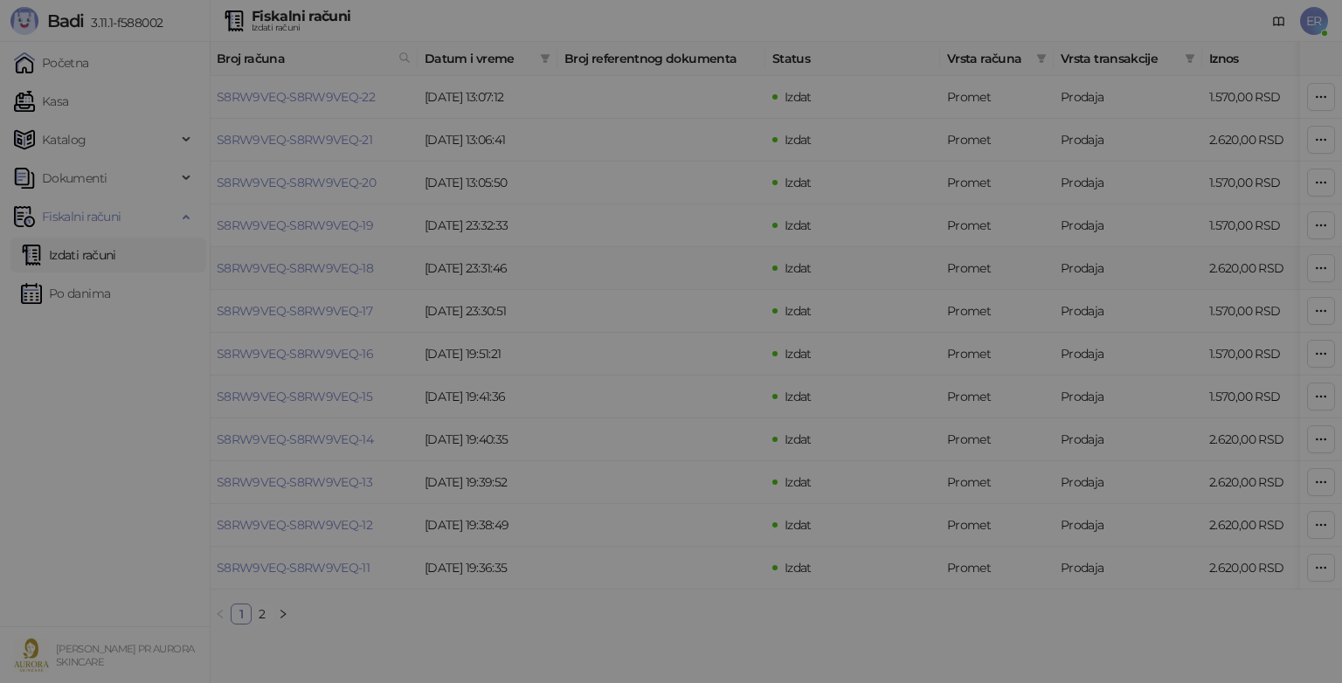
type input "**********"
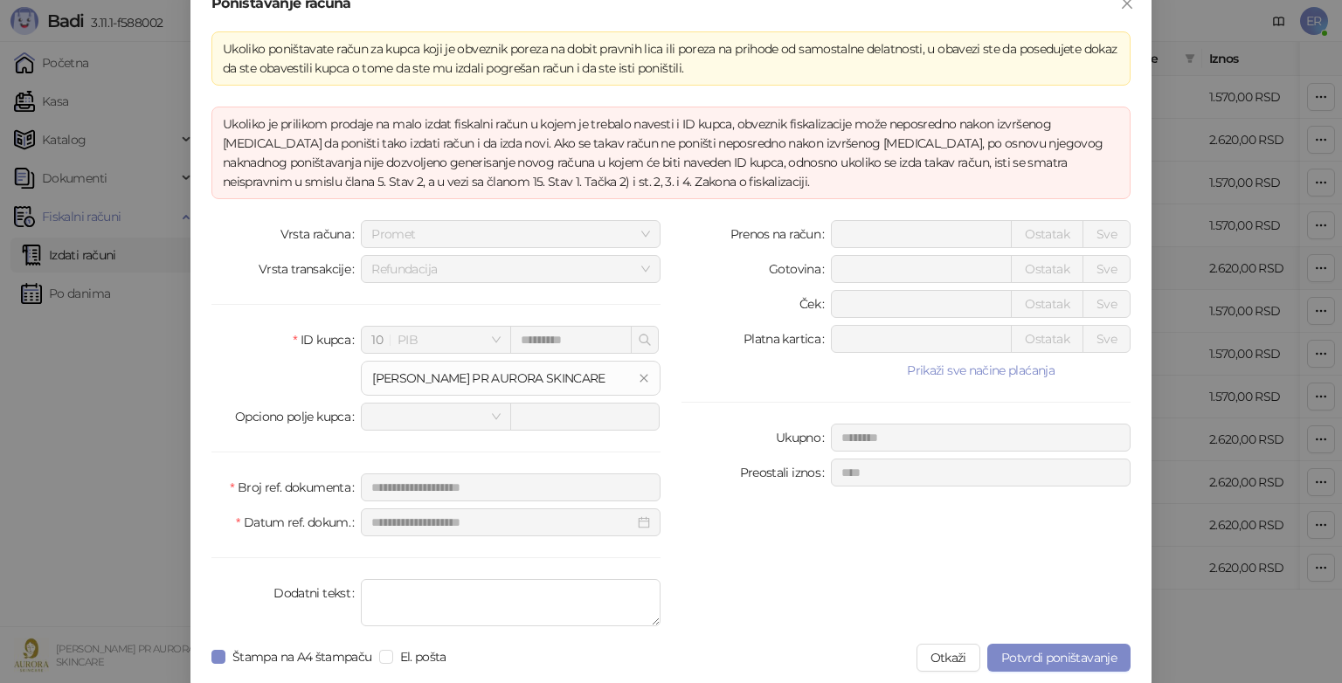
scroll to position [27, 0]
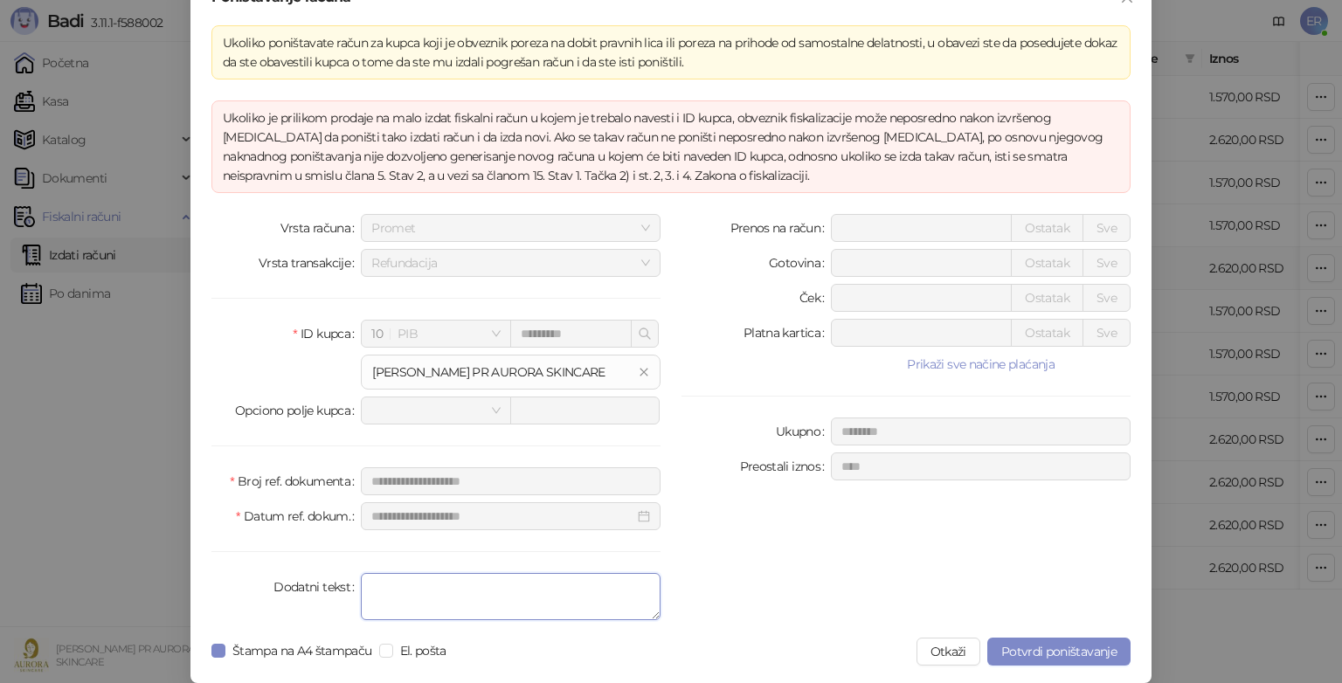
click at [545, 583] on textarea "Dodatni tekst" at bounding box center [511, 596] width 300 height 47
type textarea "*"
type textarea "**********"
click at [1102, 645] on span "Potvrdi poništavanje" at bounding box center [1058, 652] width 115 height 16
